Goal: Navigation & Orientation: Go to known website

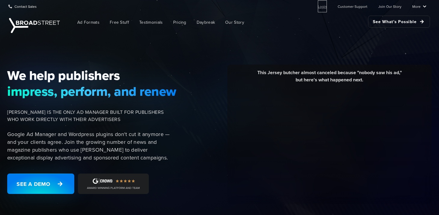
click at [324, 5] on link "Login" at bounding box center [322, 6] width 9 height 12
